Goal: Information Seeking & Learning: Learn about a topic

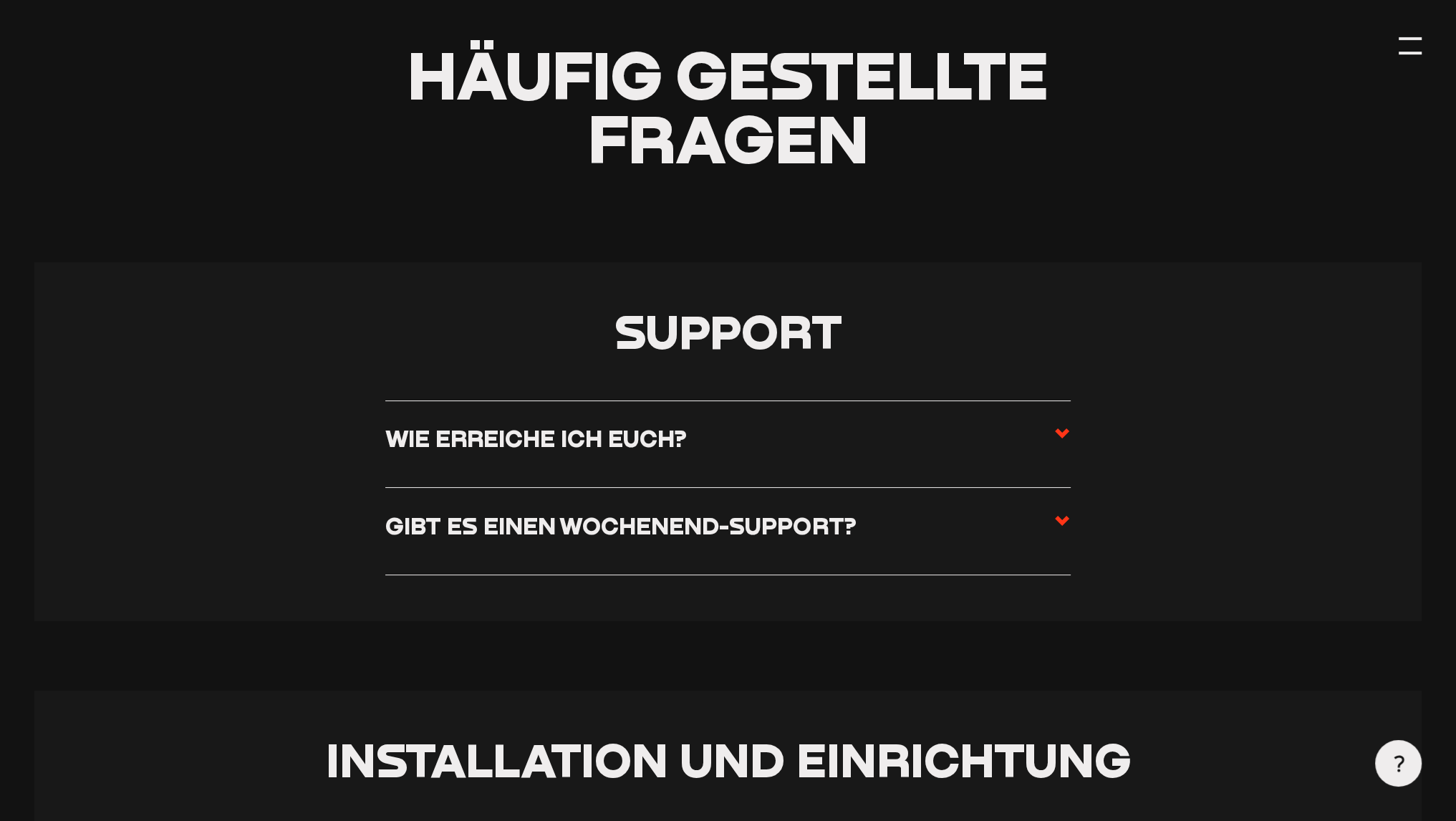
scroll to position [143, 0]
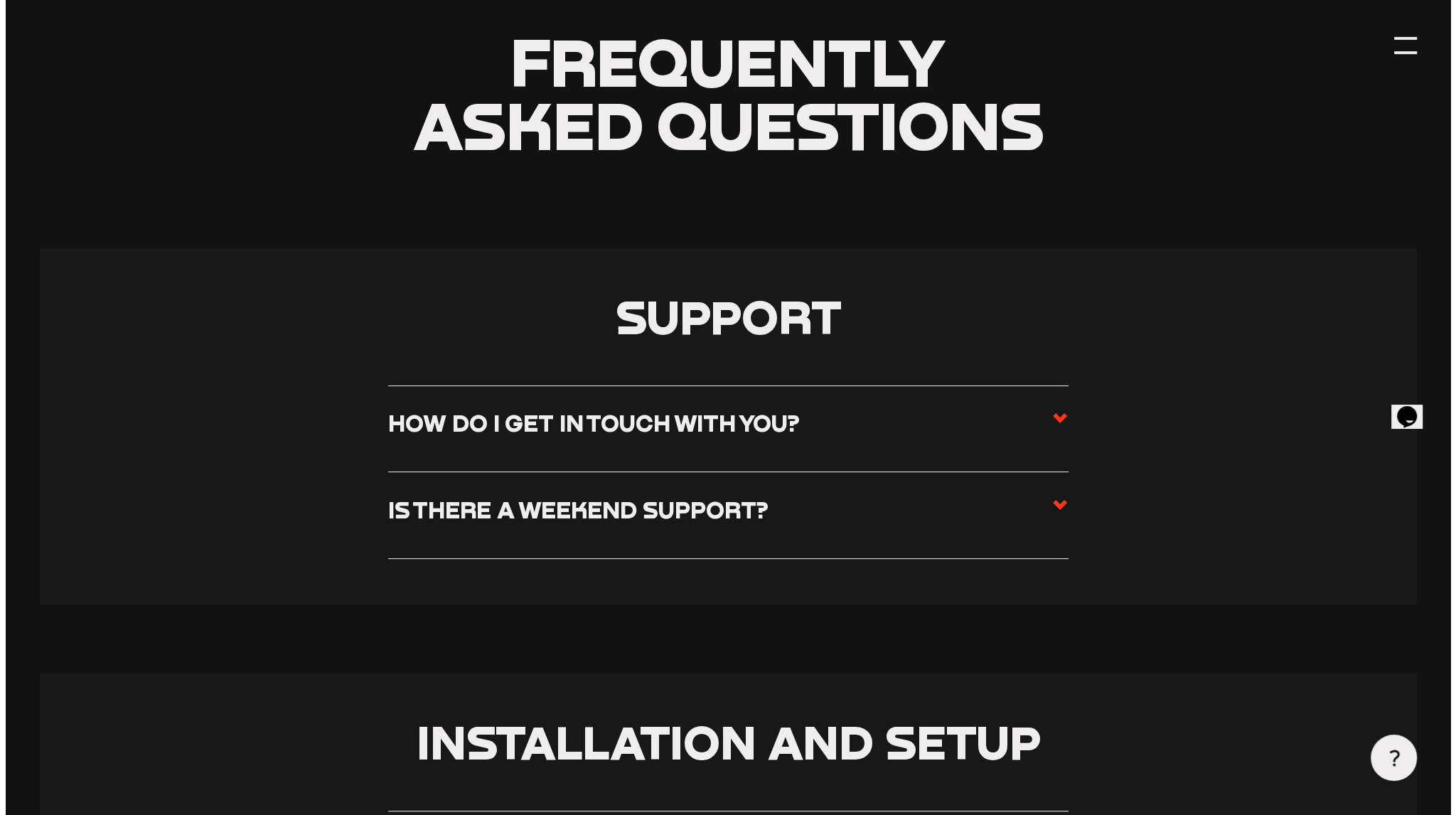
scroll to position [142, 0]
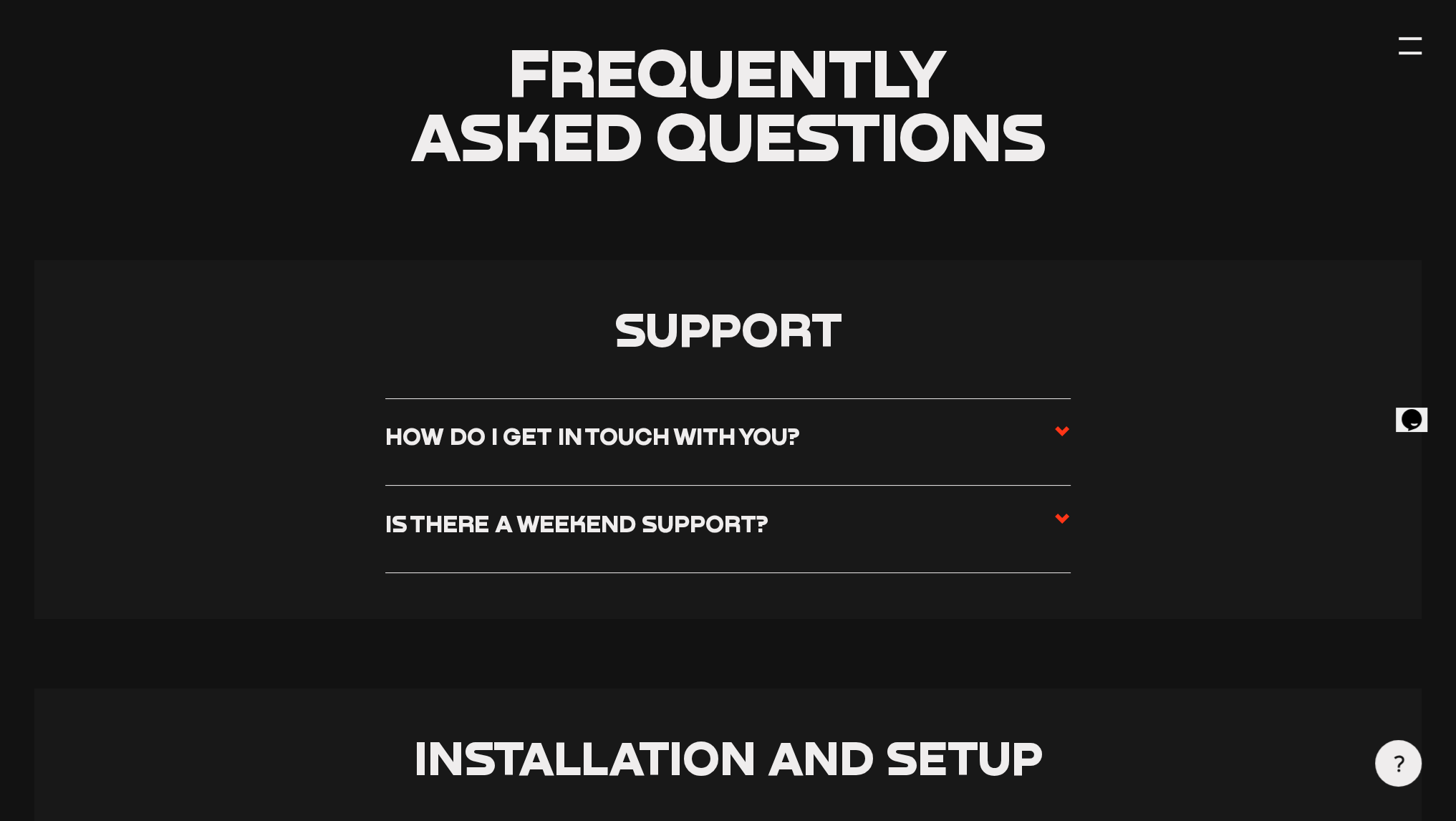
click at [1391, 51] on header "Frequently asked questions" at bounding box center [728, 58] width 1387 height 404
click at [1409, 51] on div at bounding box center [1409, 45] width 23 height 23
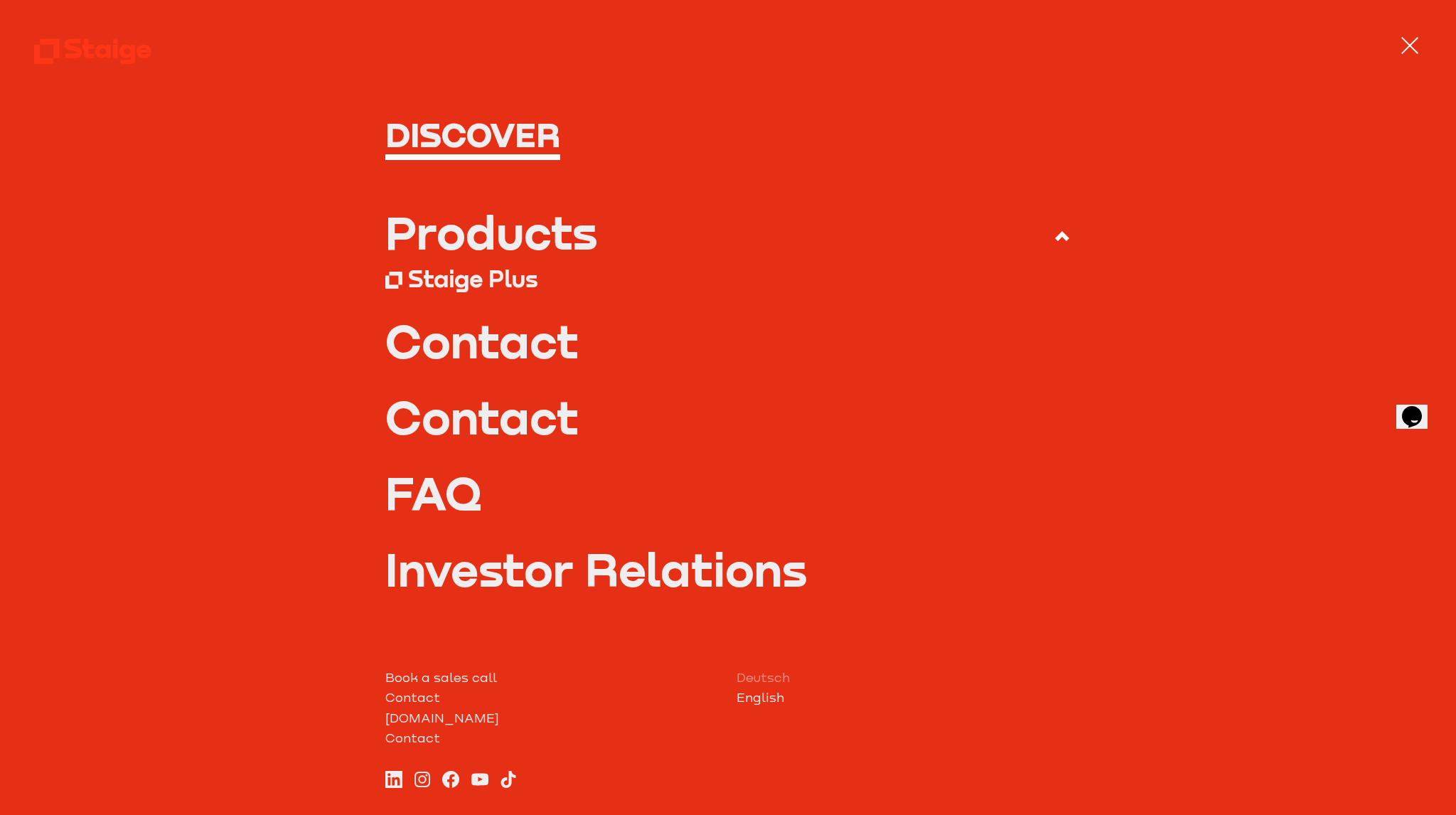
scroll to position [91, 0]
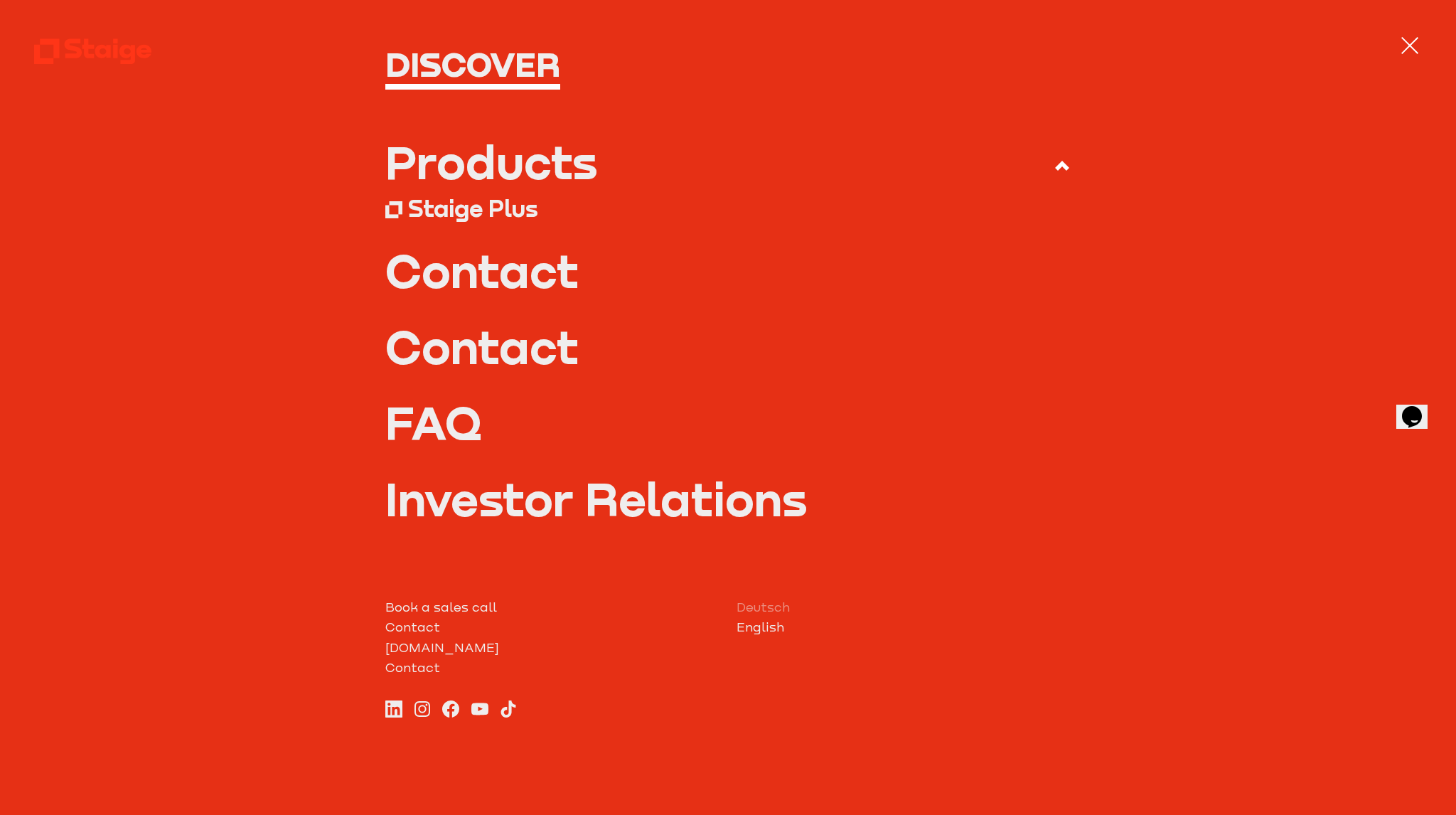
click at [758, 604] on link "Deutsch" at bounding box center [903, 607] width 334 height 20
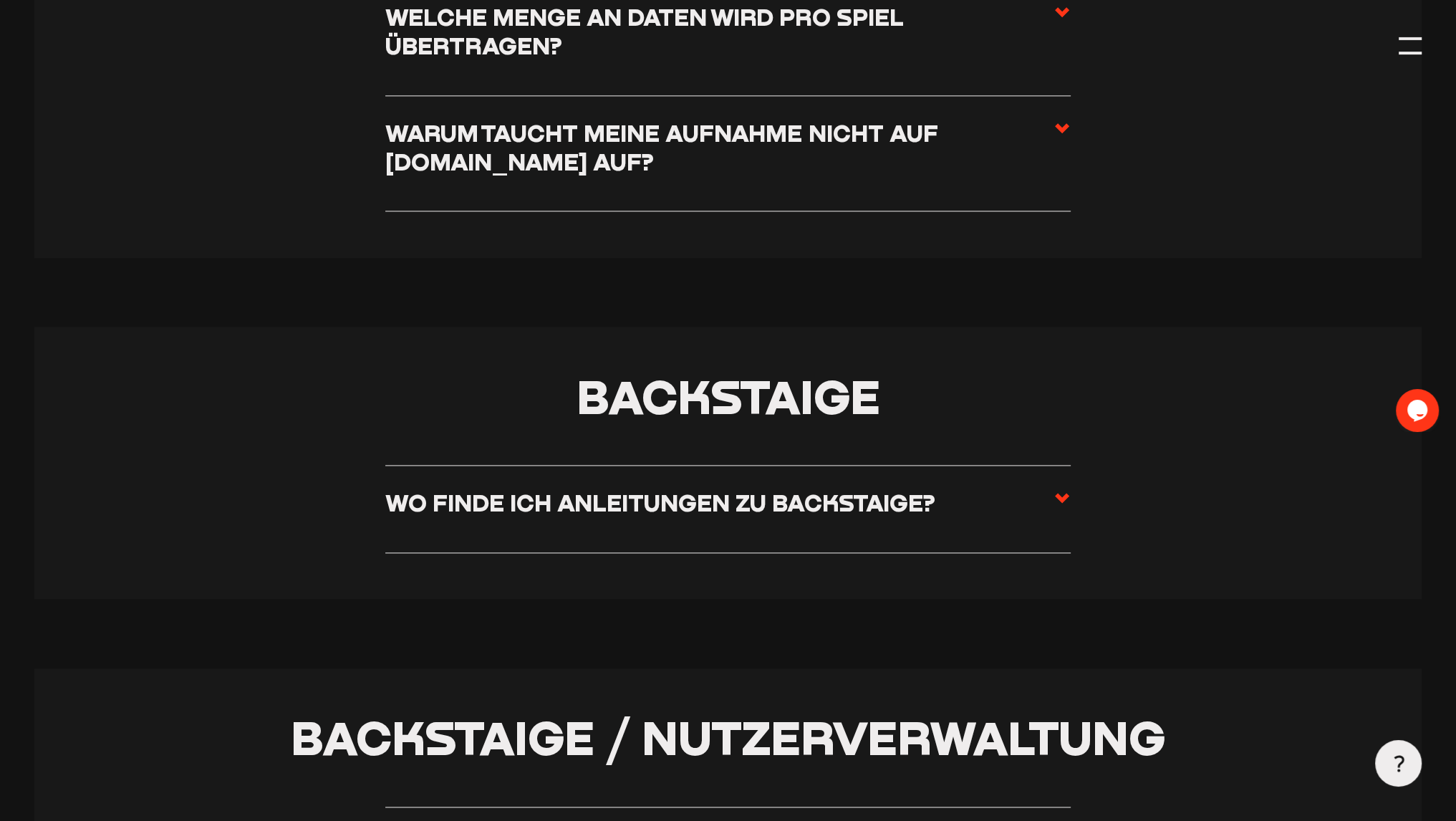
scroll to position [2650, 0]
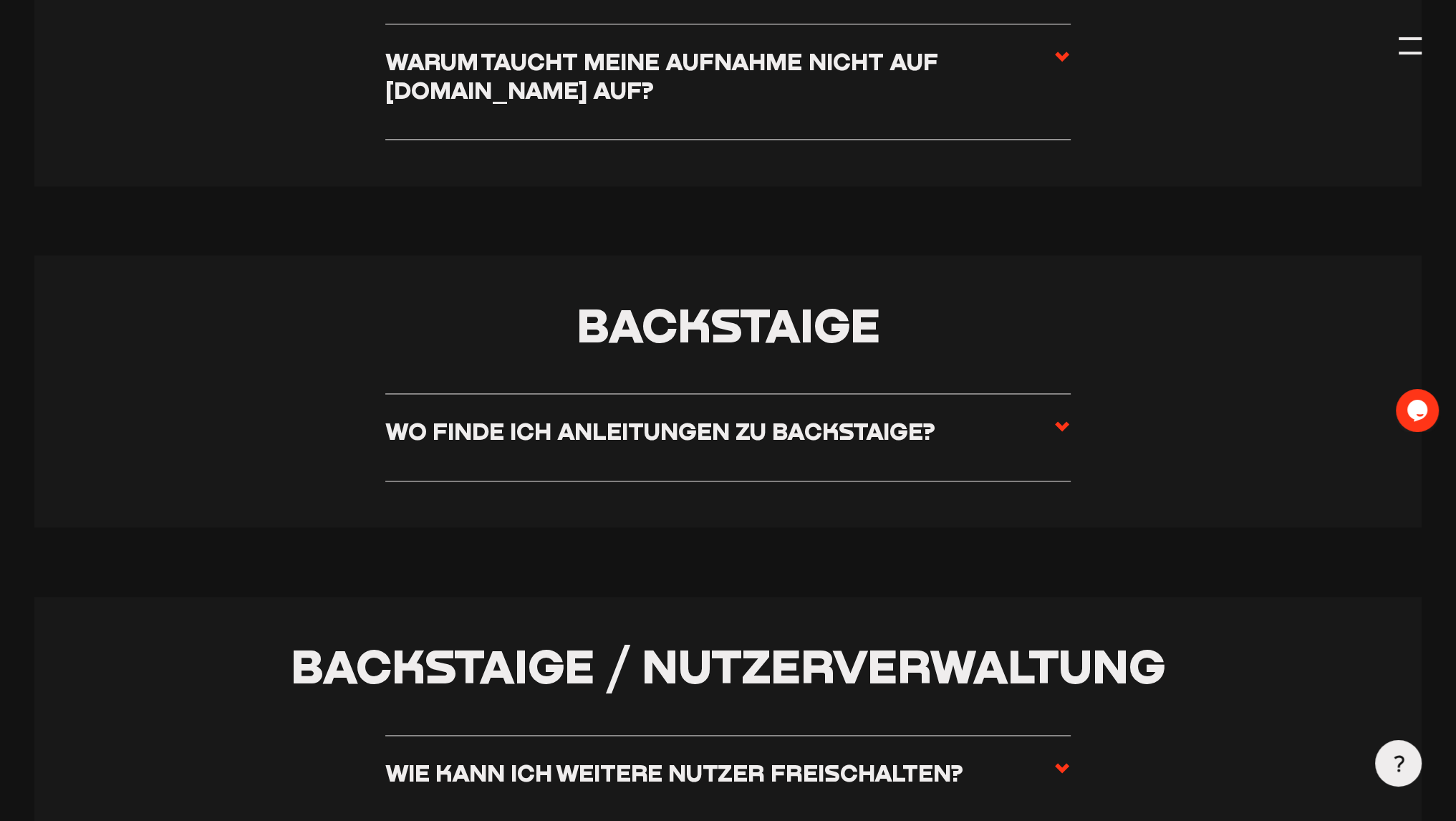
click at [1065, 428] on use at bounding box center [1062, 426] width 14 height 10
click at [0, 0] on input "Wo finde ich Anleitungen zu Backstaige?" at bounding box center [0, 0] width 0 height 0
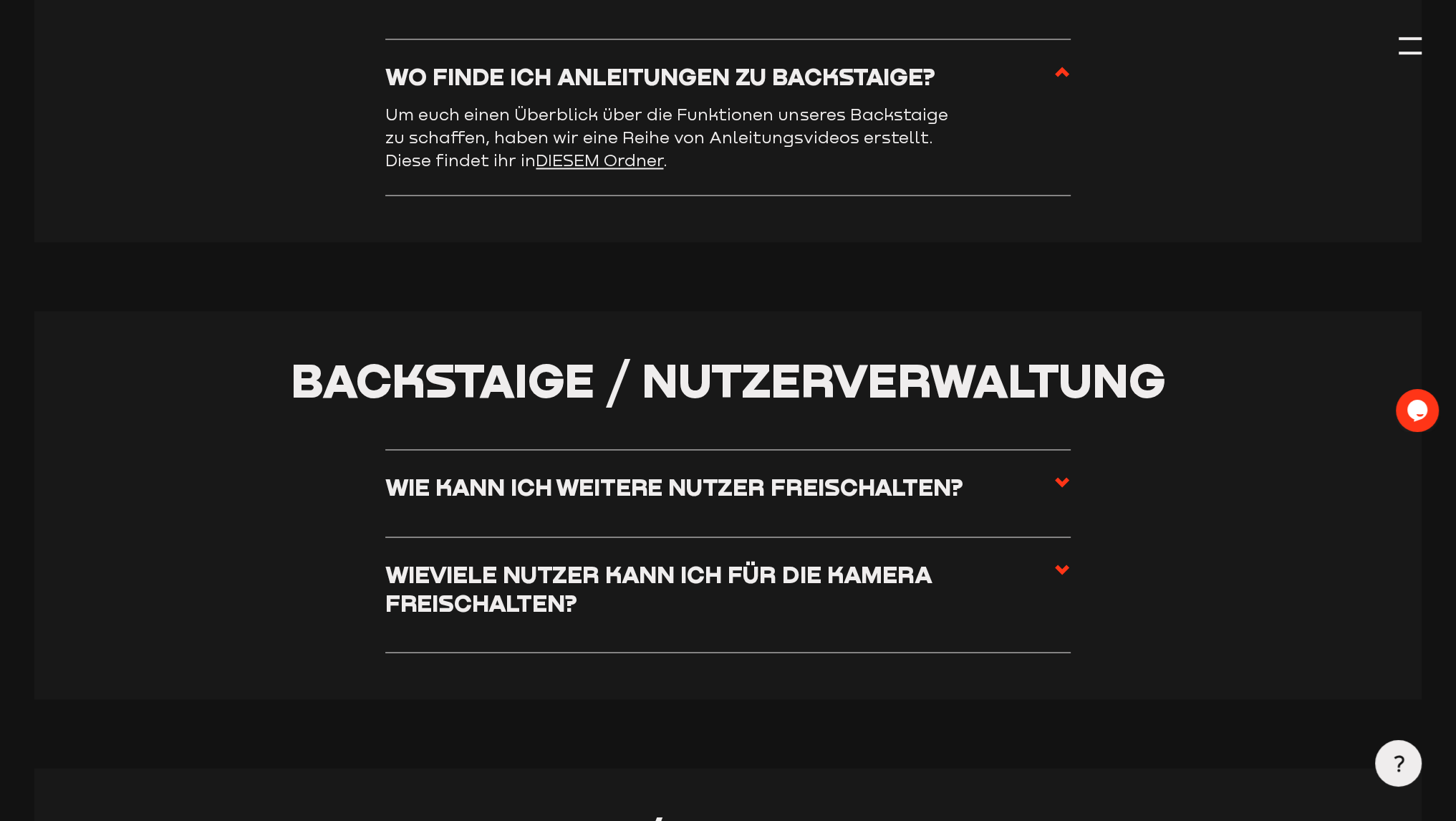
scroll to position [3008, 0]
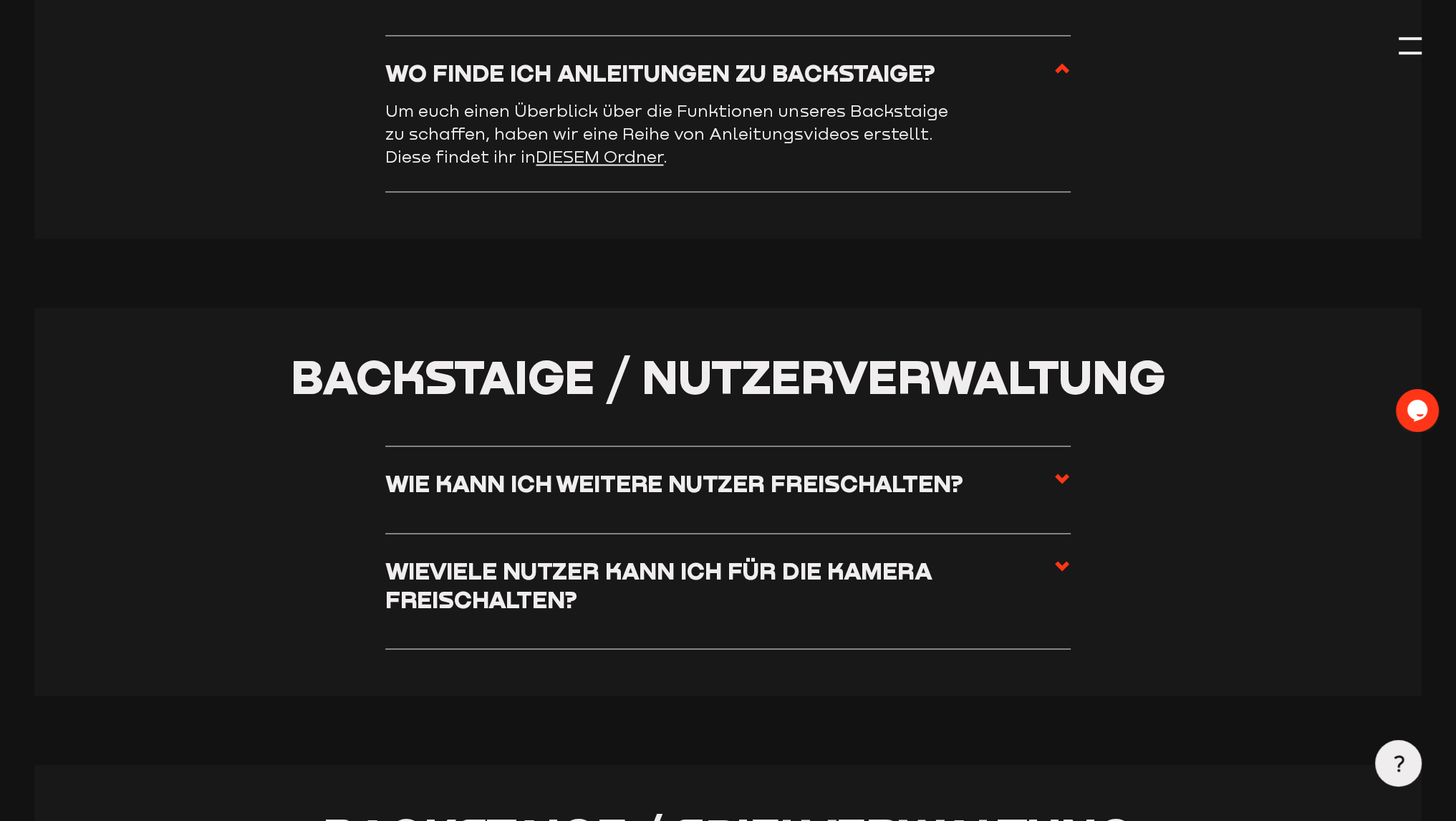
click at [745, 484] on h3 "Wie kann ich weitere Nutzer freischalten?" at bounding box center [674, 483] width 577 height 29
click at [0, 0] on input "Wie kann ich weitere Nutzer freischalten?" at bounding box center [0, 0] width 0 height 0
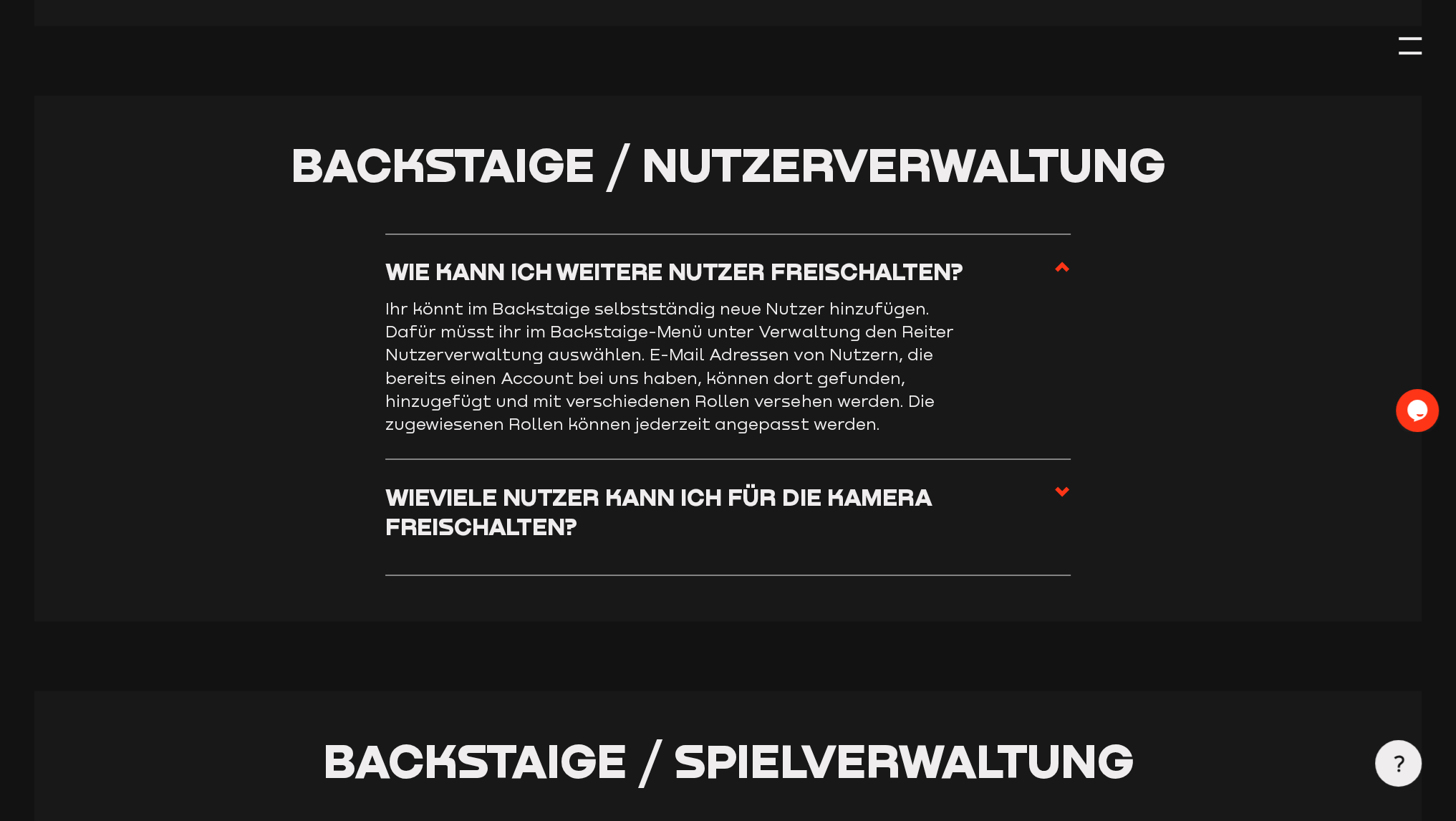
scroll to position [3223, 0]
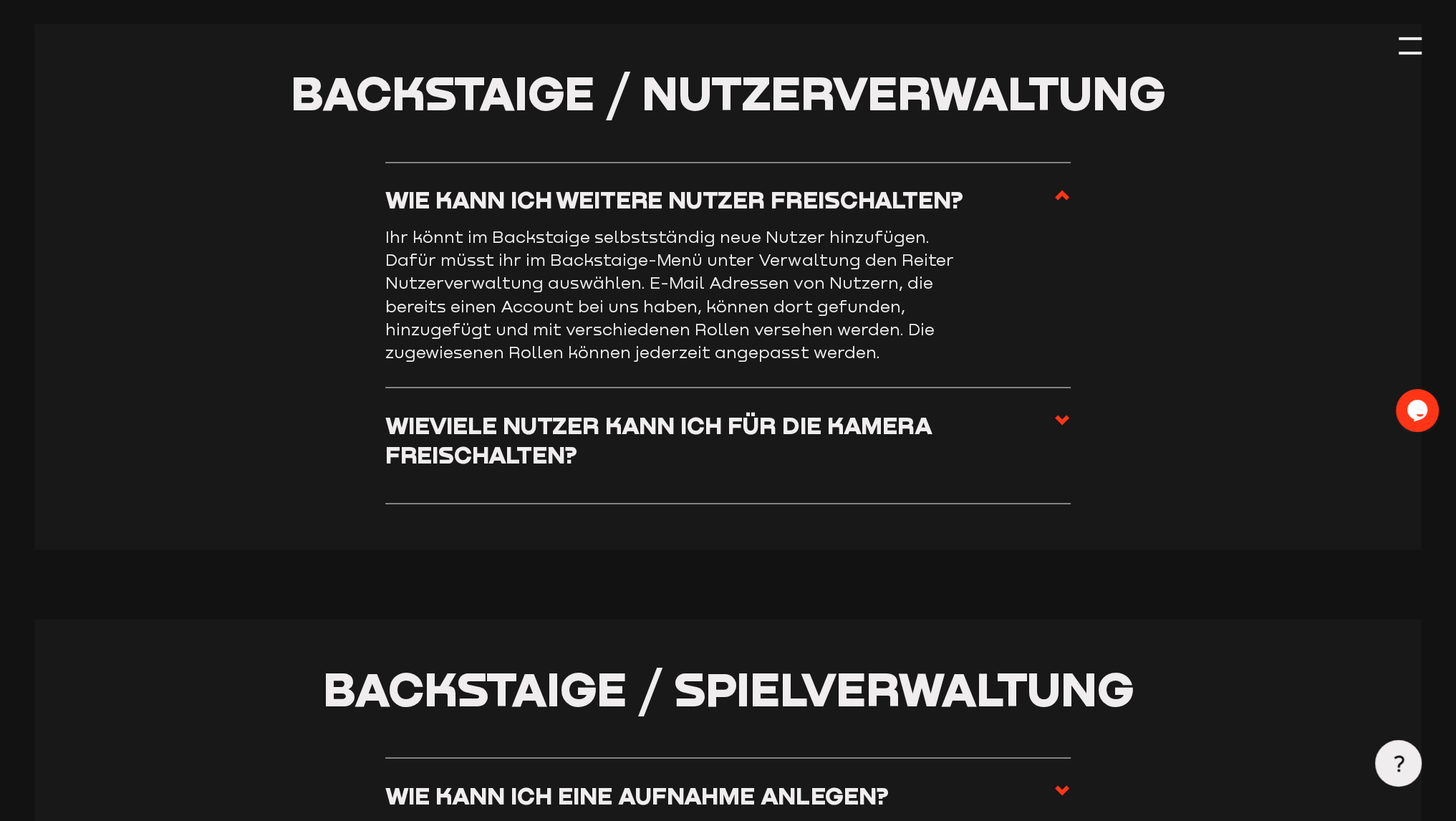
click at [627, 428] on h3 "Wieviele Nutzer kann ich für die Kamera freischalten?" at bounding box center [719, 439] width 668 height 58
click at [0, 0] on input "Wieviele Nutzer kann ich für die Kamera freischalten?" at bounding box center [0, 0] width 0 height 0
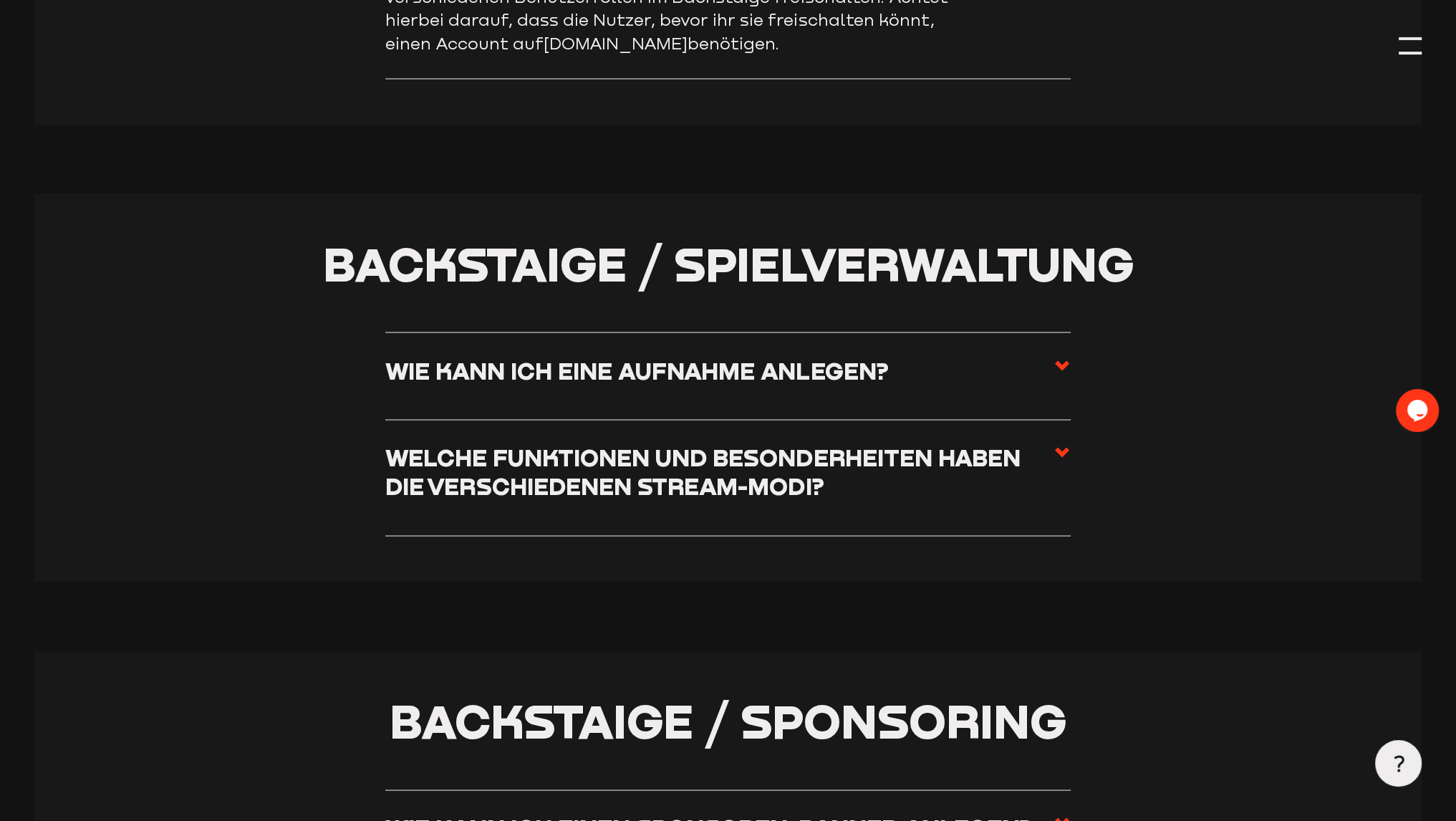
scroll to position [3653, 0]
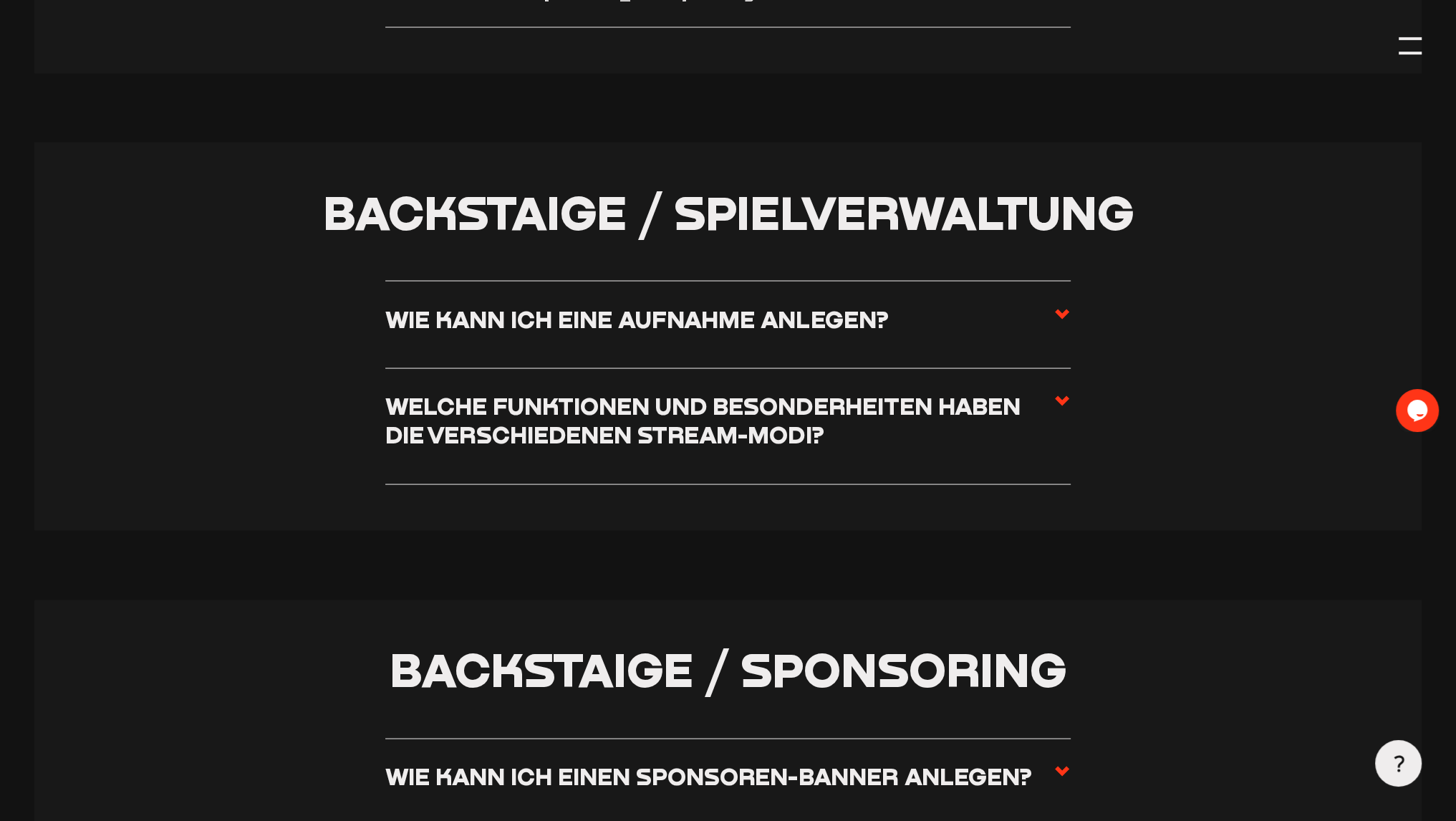
click at [558, 426] on h3 "Welche Funktionen und Besonderheiten haben die verschiedenen Stream-Modi?" at bounding box center [719, 421] width 668 height 58
click at [0, 0] on input "Welche Funktionen und Besonderheiten haben die verschiedenen Stream-Modi?" at bounding box center [0, 0] width 0 height 0
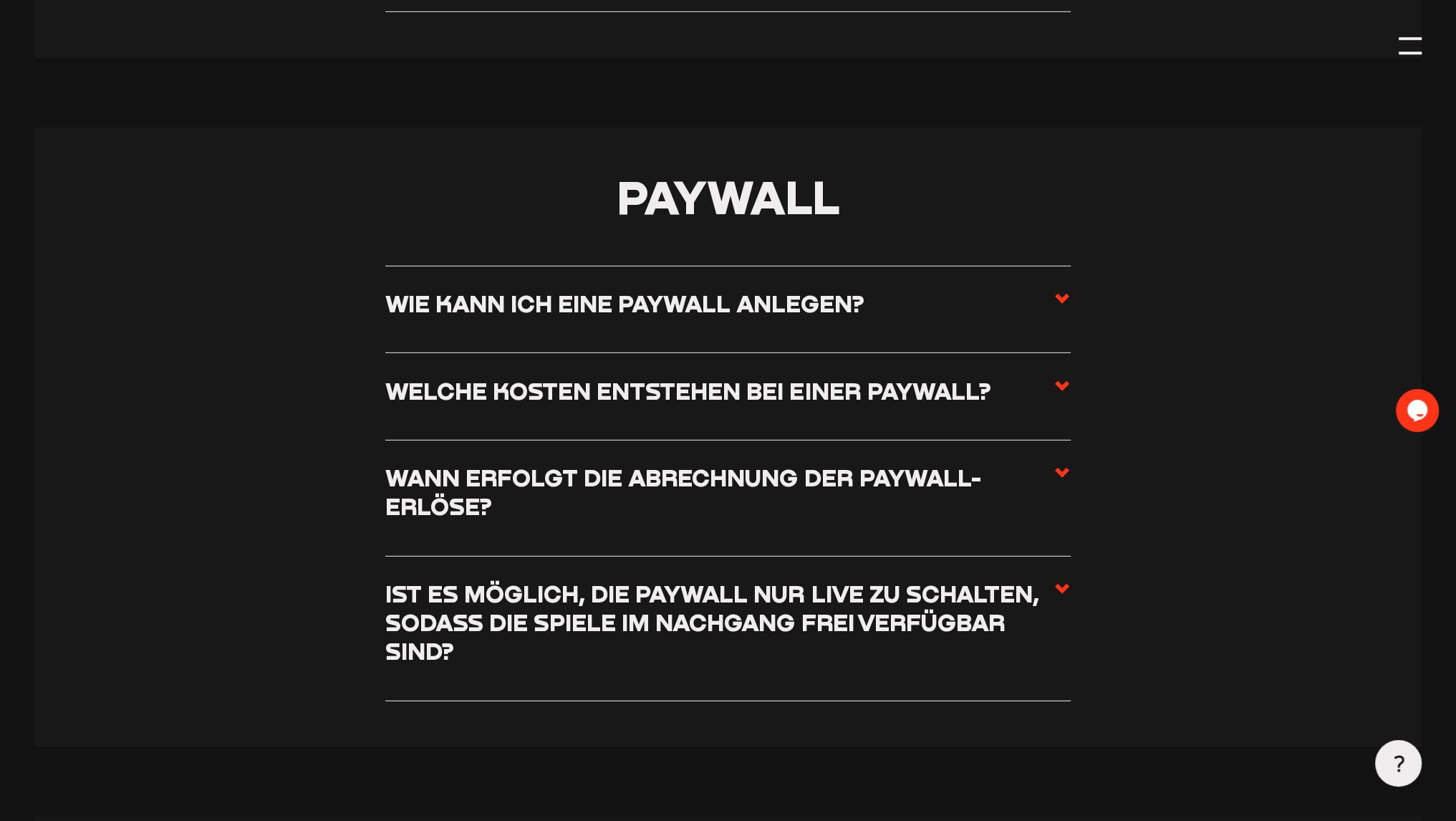
scroll to position [5515, 0]
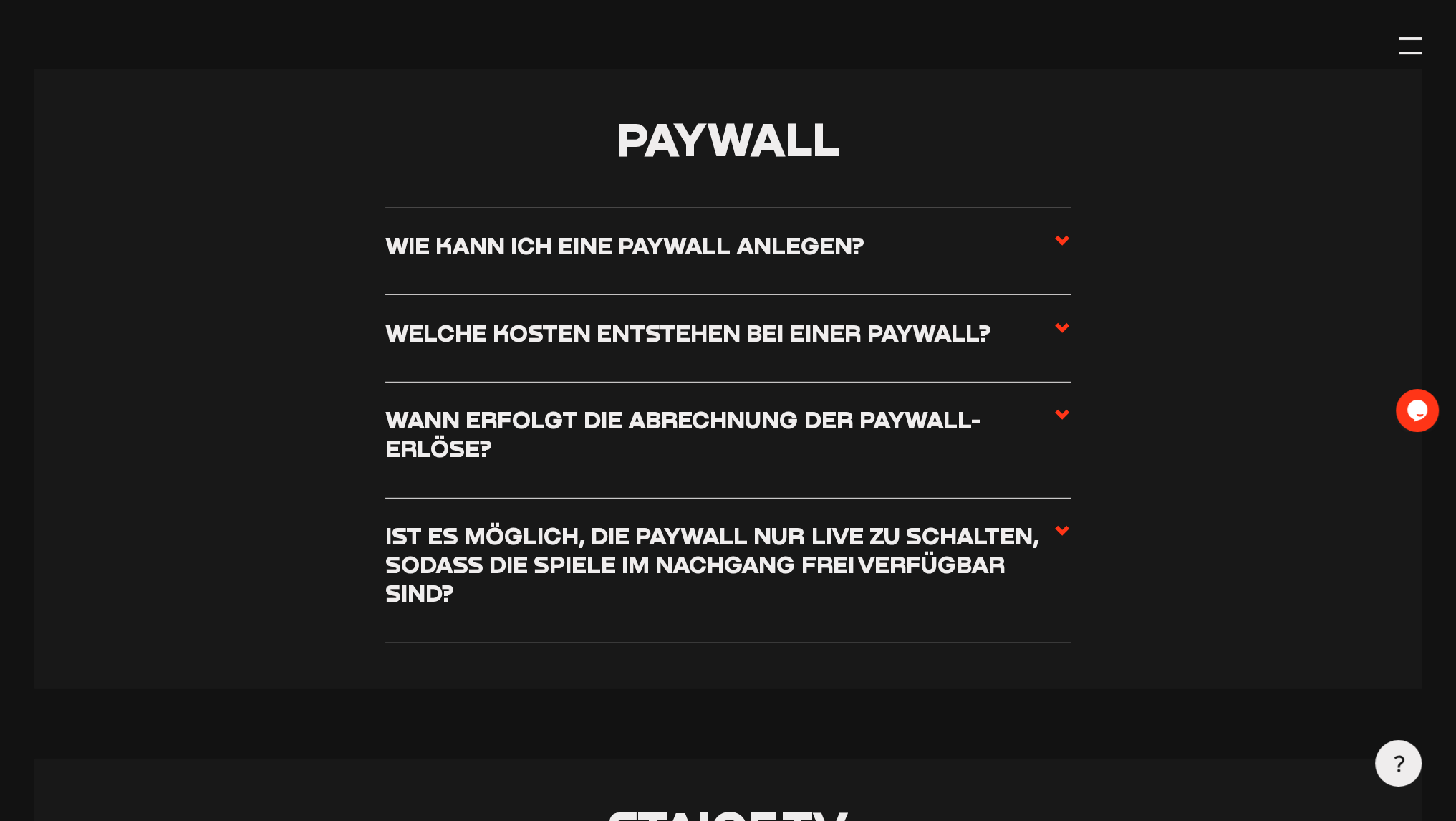
click at [749, 342] on h3 "Welche Kosten entstehen bei einer Paywall?" at bounding box center [688, 333] width 605 height 29
click at [0, 0] on input "Welche Kosten entstehen bei einer Paywall?" at bounding box center [0, 0] width 0 height 0
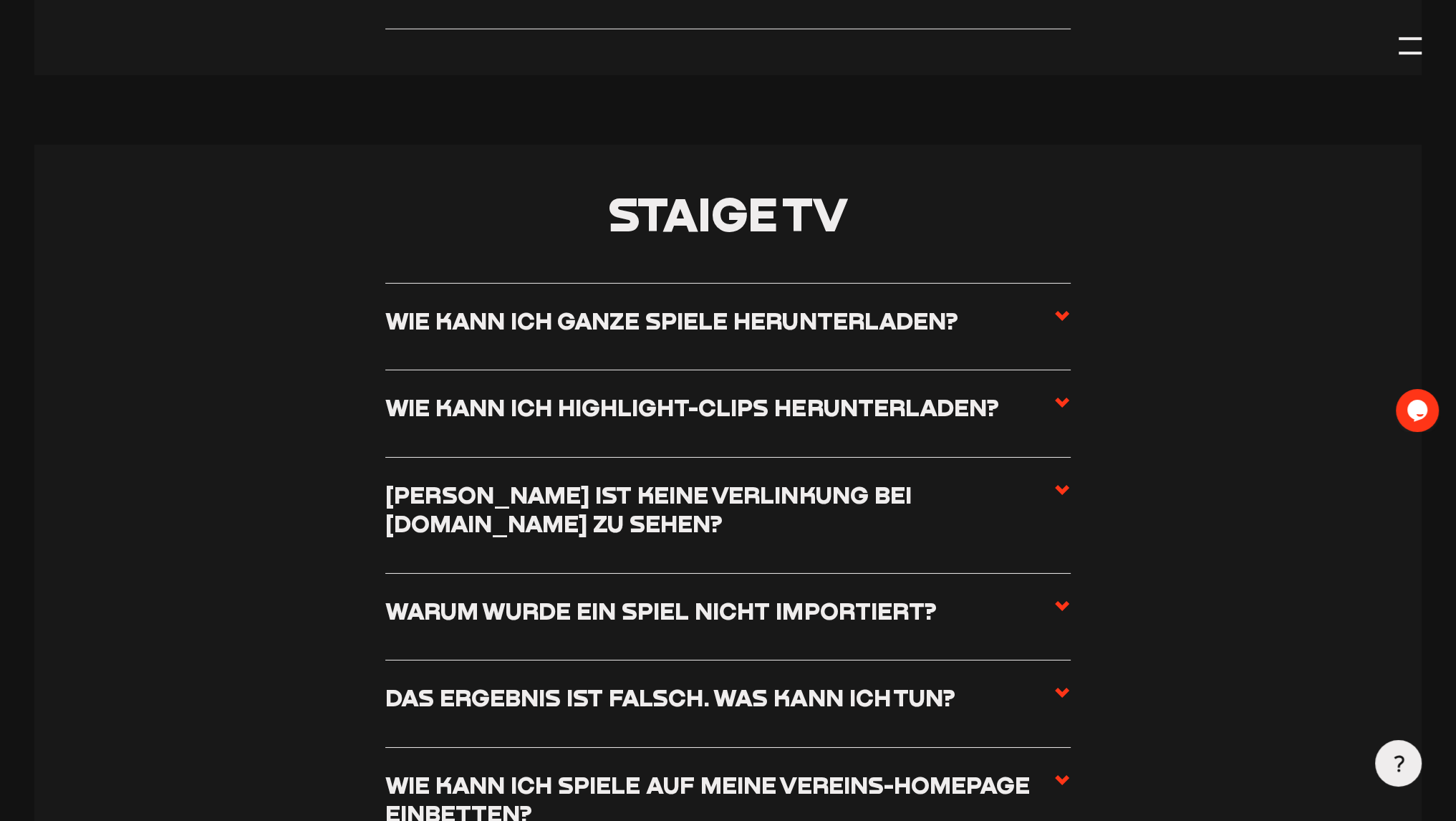
scroll to position [6140, 0]
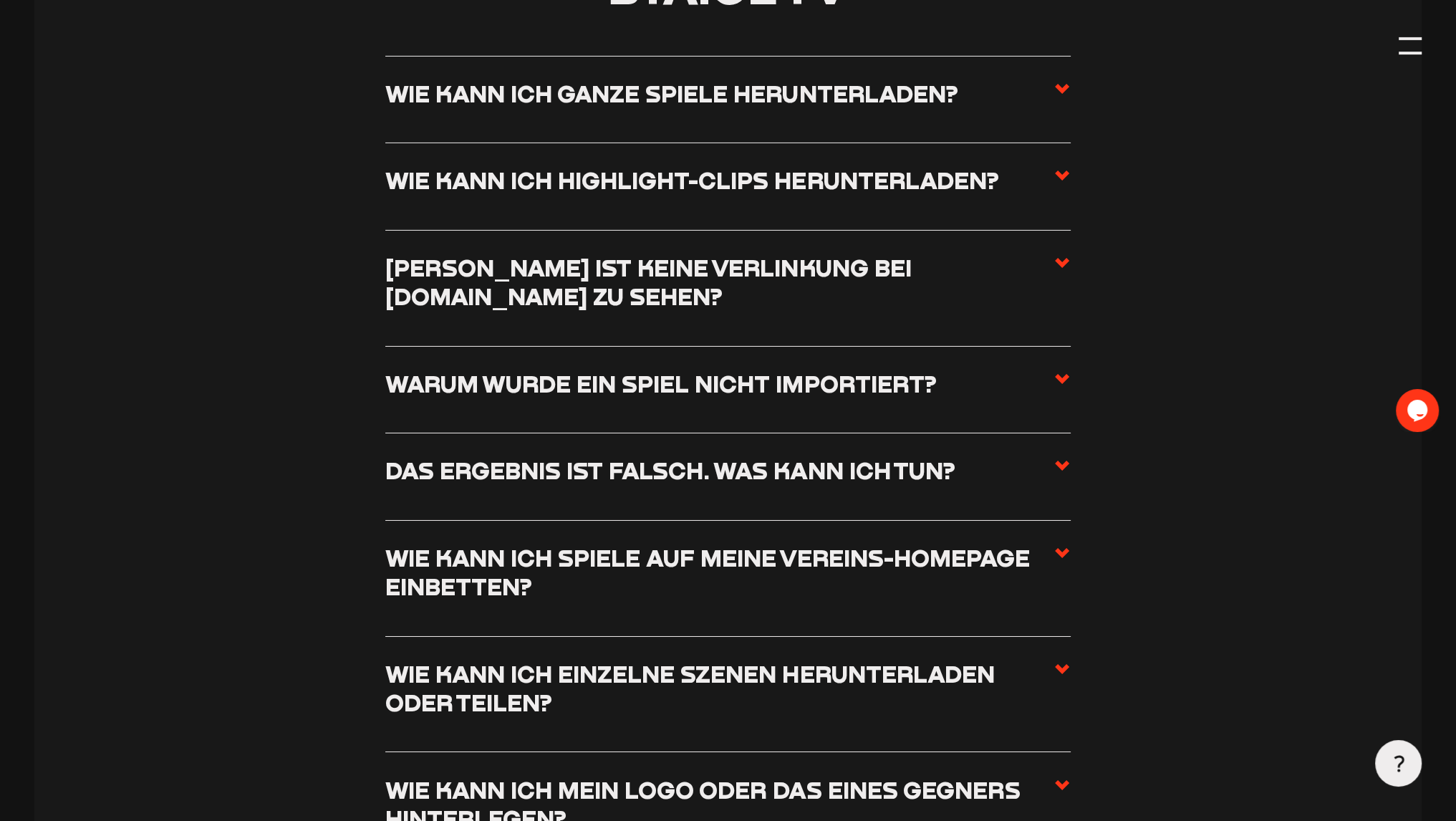
click at [550, 302] on h3 "Wieso ist keine Verlinkung bei fussball.de zu sehen?" at bounding box center [719, 282] width 668 height 58
click at [0, 0] on input "Wieso ist keine Verlinkung bei fussball.de zu sehen?" at bounding box center [0, 0] width 0 height 0
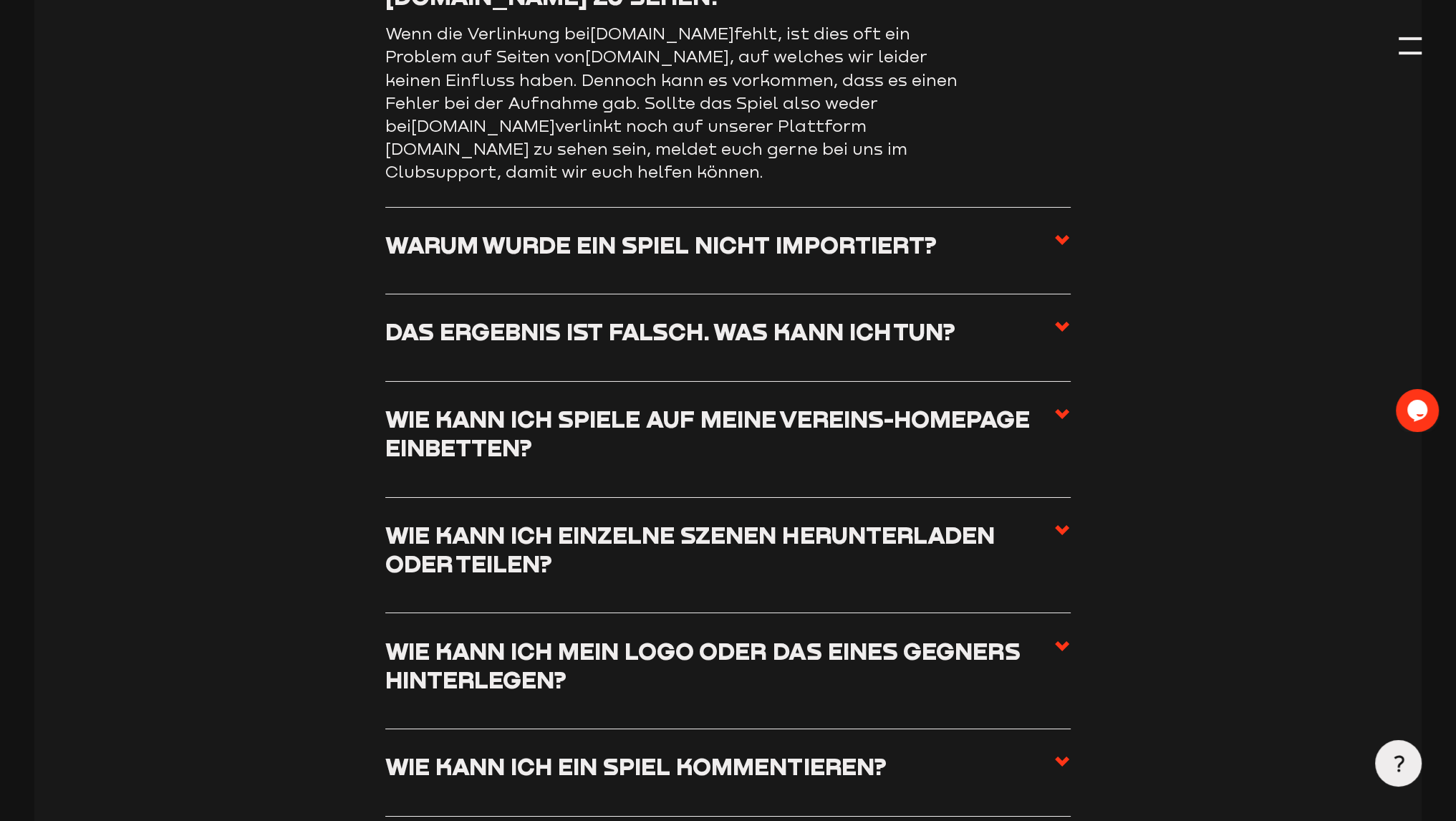
scroll to position [6552, 0]
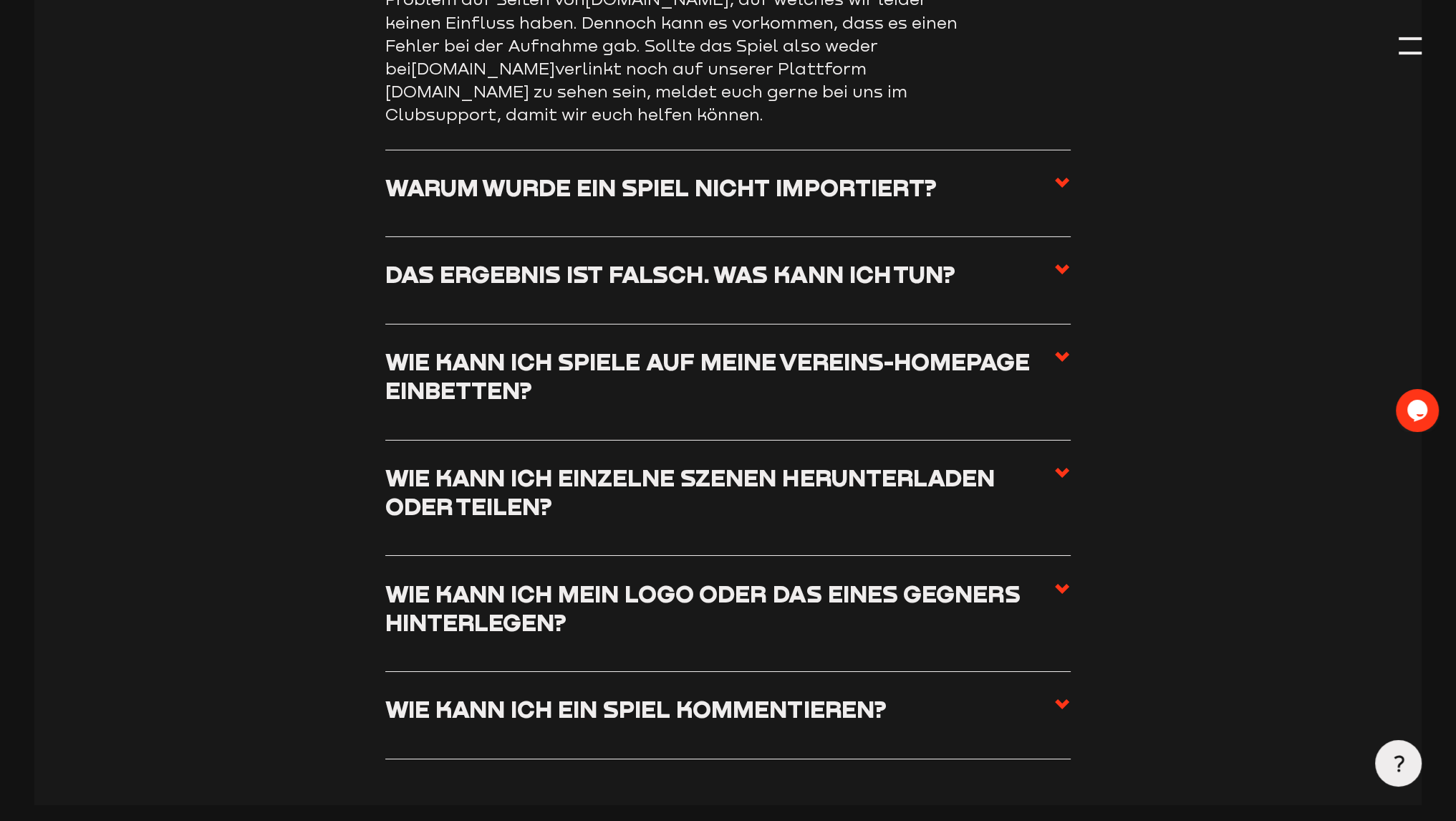
click at [462, 386] on h3 "Wie kann ich Spiele auf meine Vereins-Homepage einbetten?" at bounding box center [719, 376] width 668 height 58
click at [0, 0] on input "Wie kann ich Spiele auf meine Vereins-Homepage einbetten?" at bounding box center [0, 0] width 0 height 0
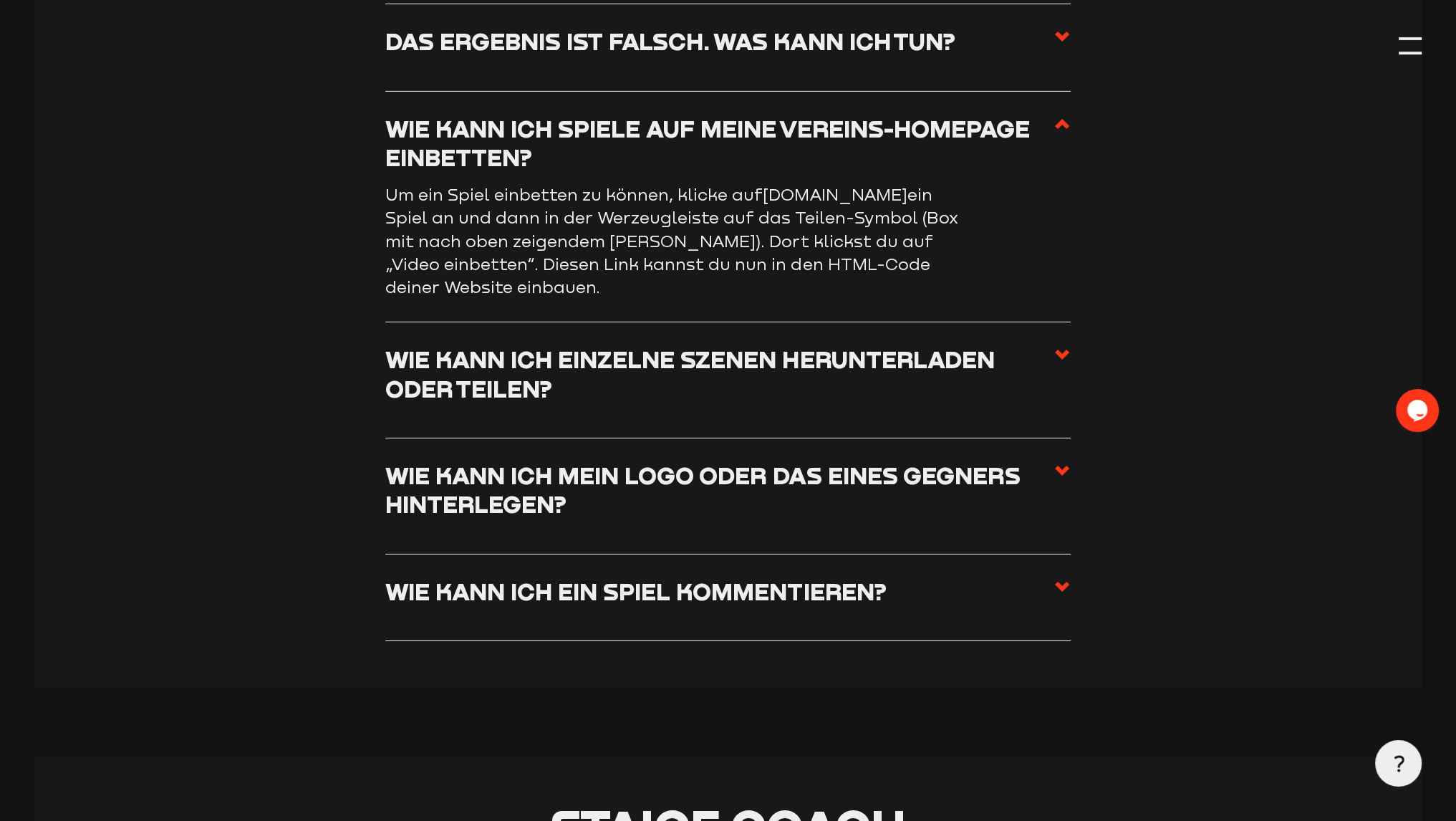
scroll to position [6695, 0]
